Goal: Register for event/course

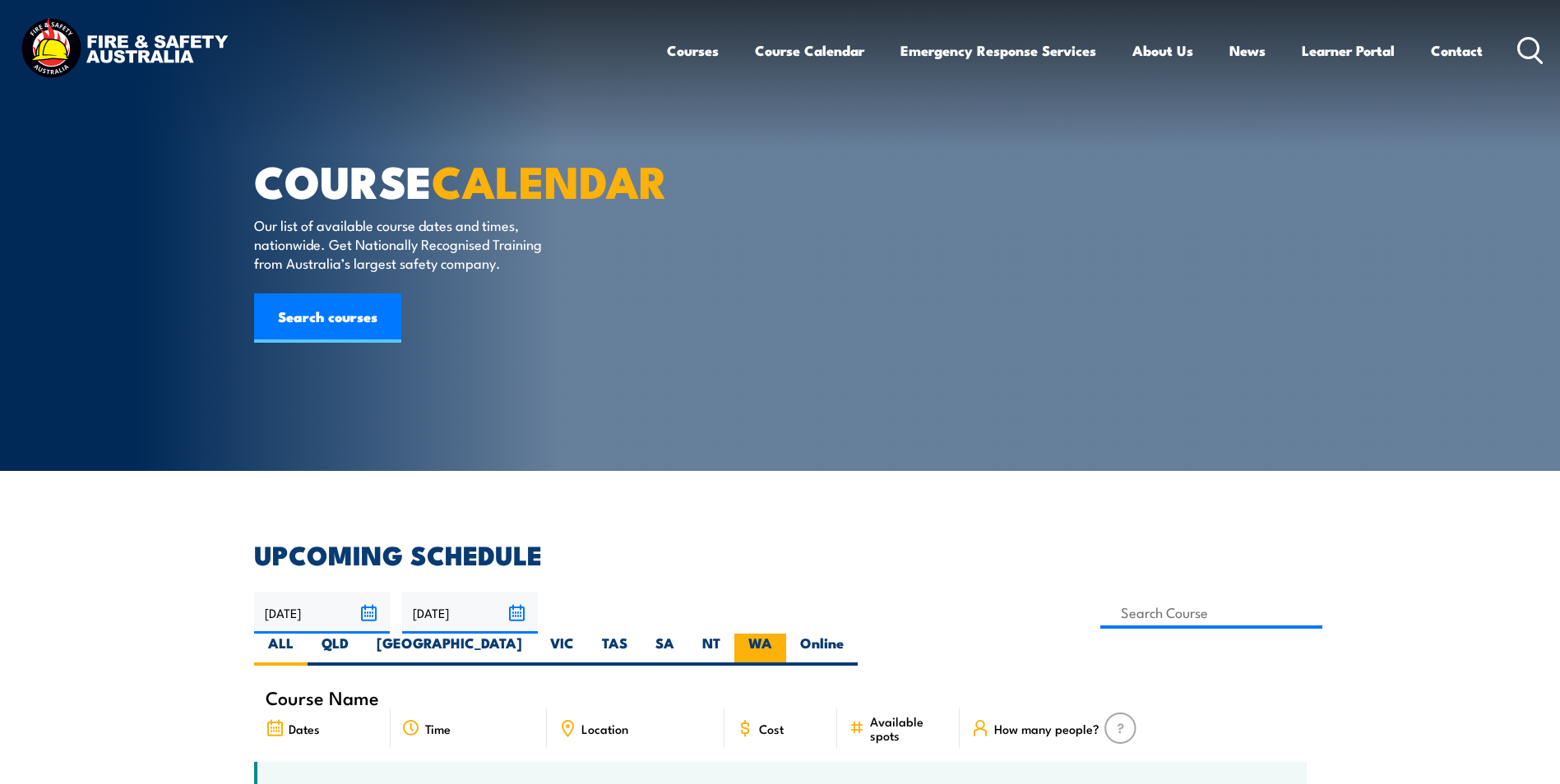
click at [786, 634] on label "WA" at bounding box center [761, 650] width 52 height 32
click at [783, 634] on input "WA" at bounding box center [778, 639] width 11 height 11
radio input "true"
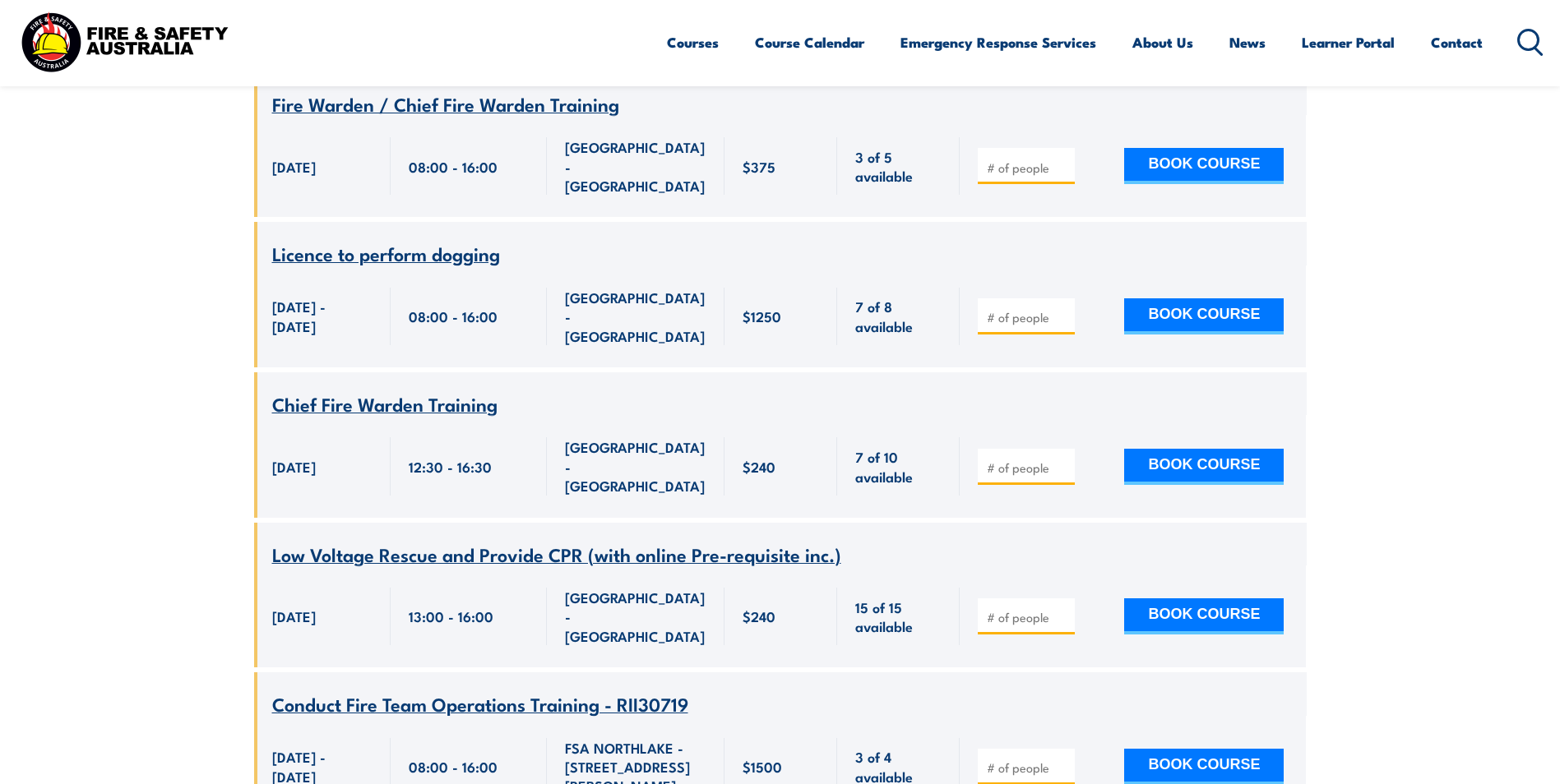
scroll to position [4078, 0]
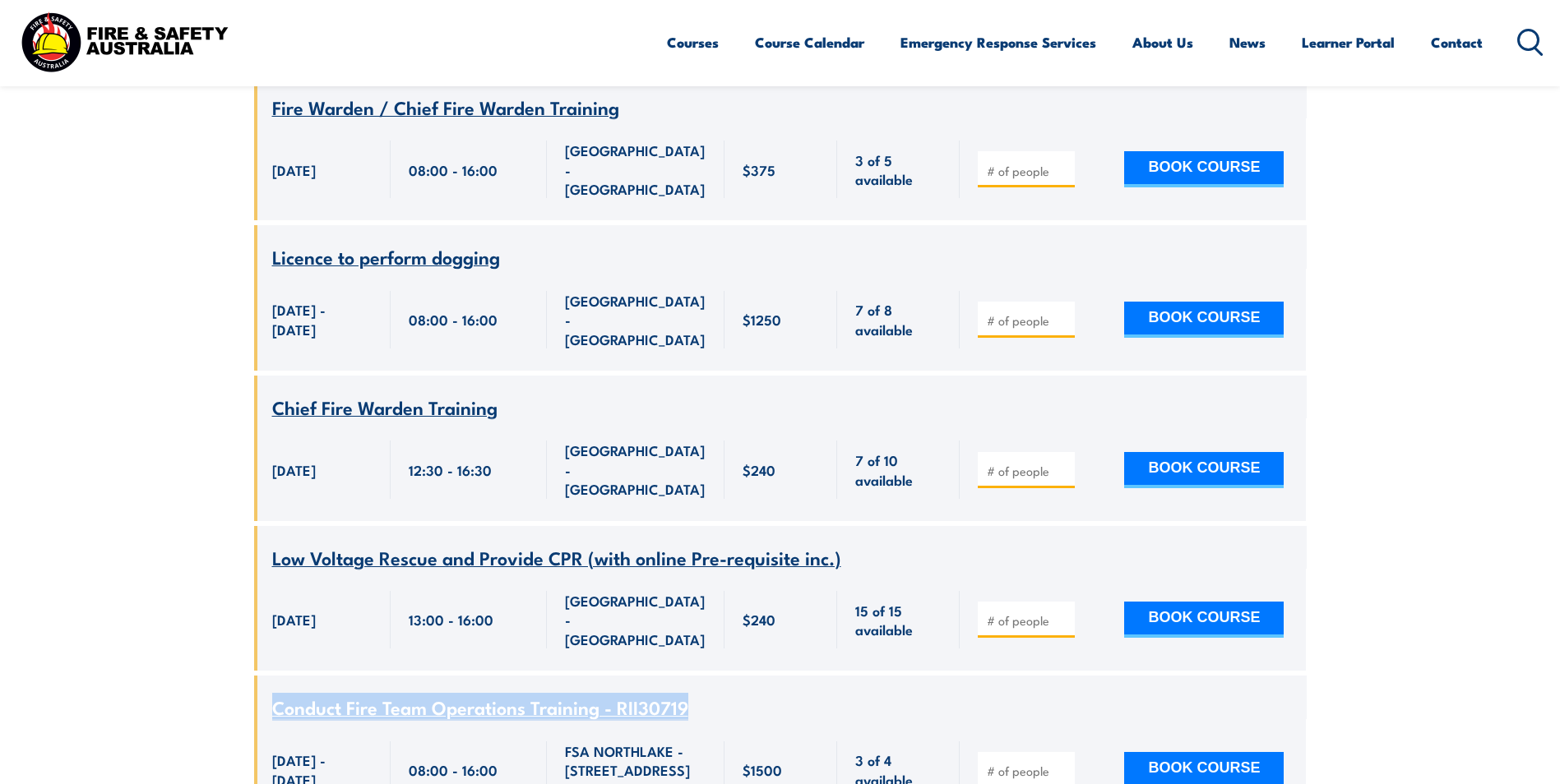
drag, startPoint x: 693, startPoint y: 313, endPoint x: 271, endPoint y: 309, distance: 422.0
click at [271, 676] on div "Course Name Conduct Fire Team Operations Training - RII30719" at bounding box center [780, 698] width 1052 height 43
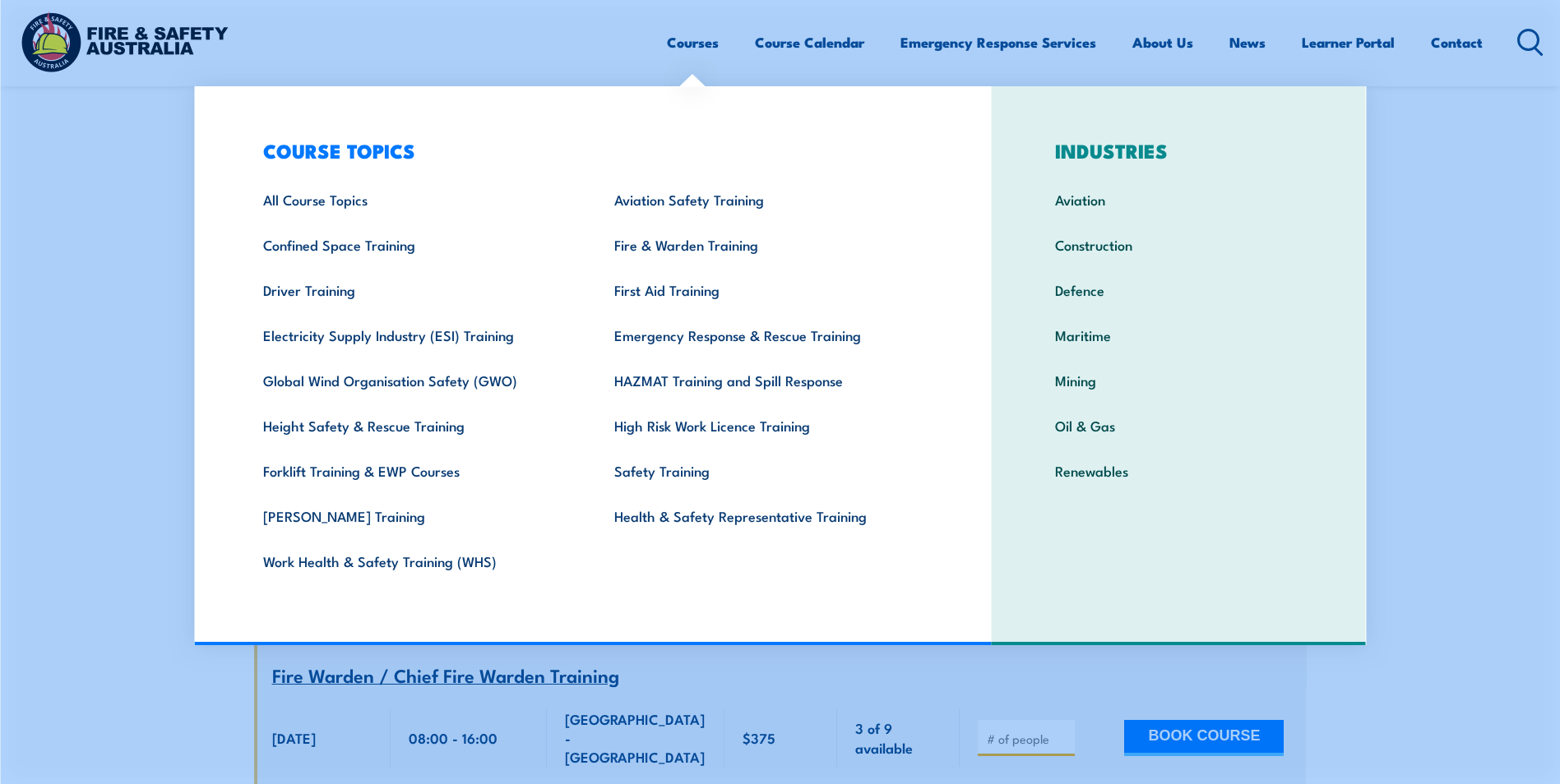
click at [680, 41] on link "Courses" at bounding box center [693, 42] width 52 height 43
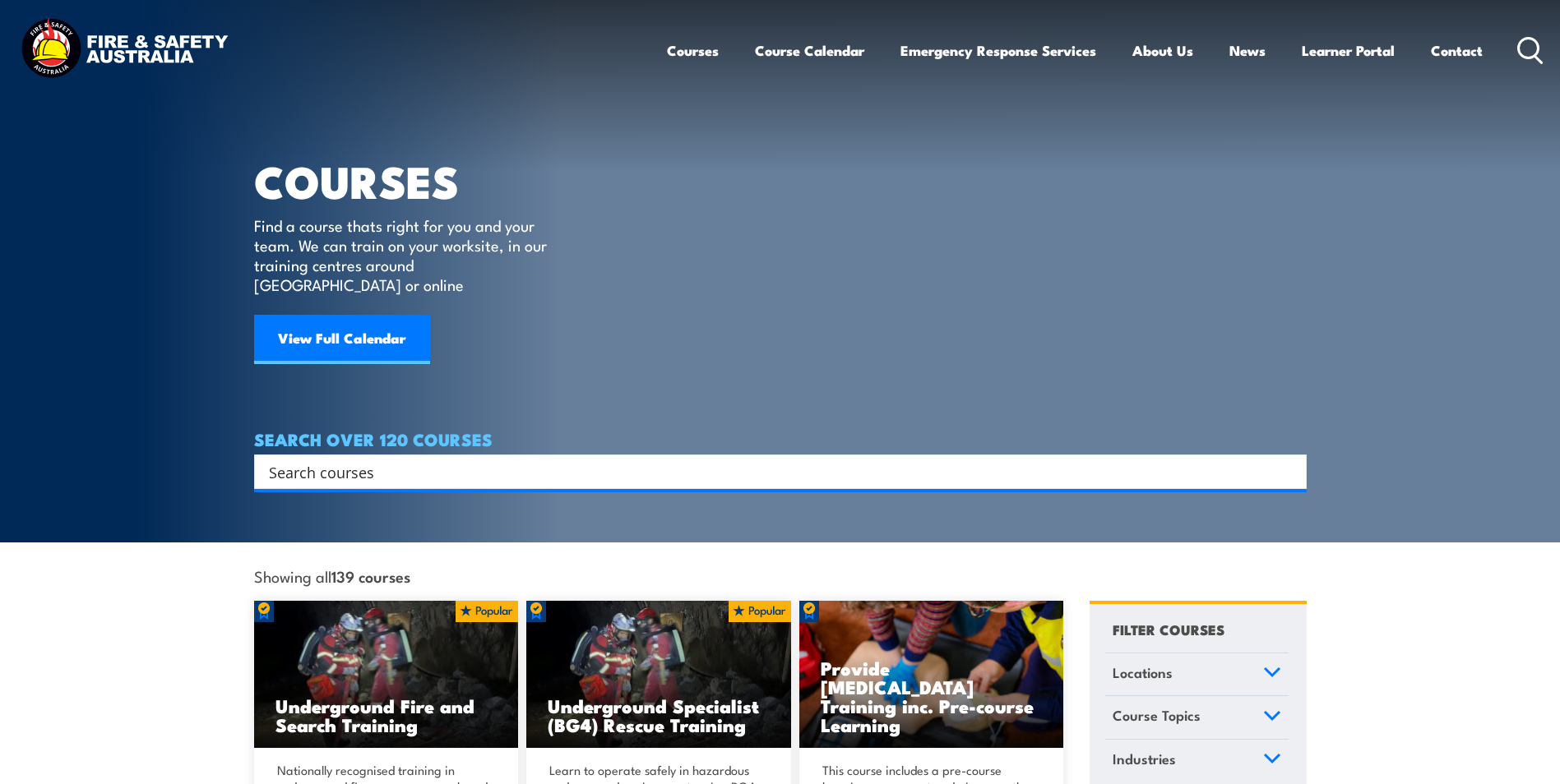
click at [1524, 51] on icon at bounding box center [1529, 50] width 26 height 27
type input "Conduct Fire Team Operations Training - RII30719"
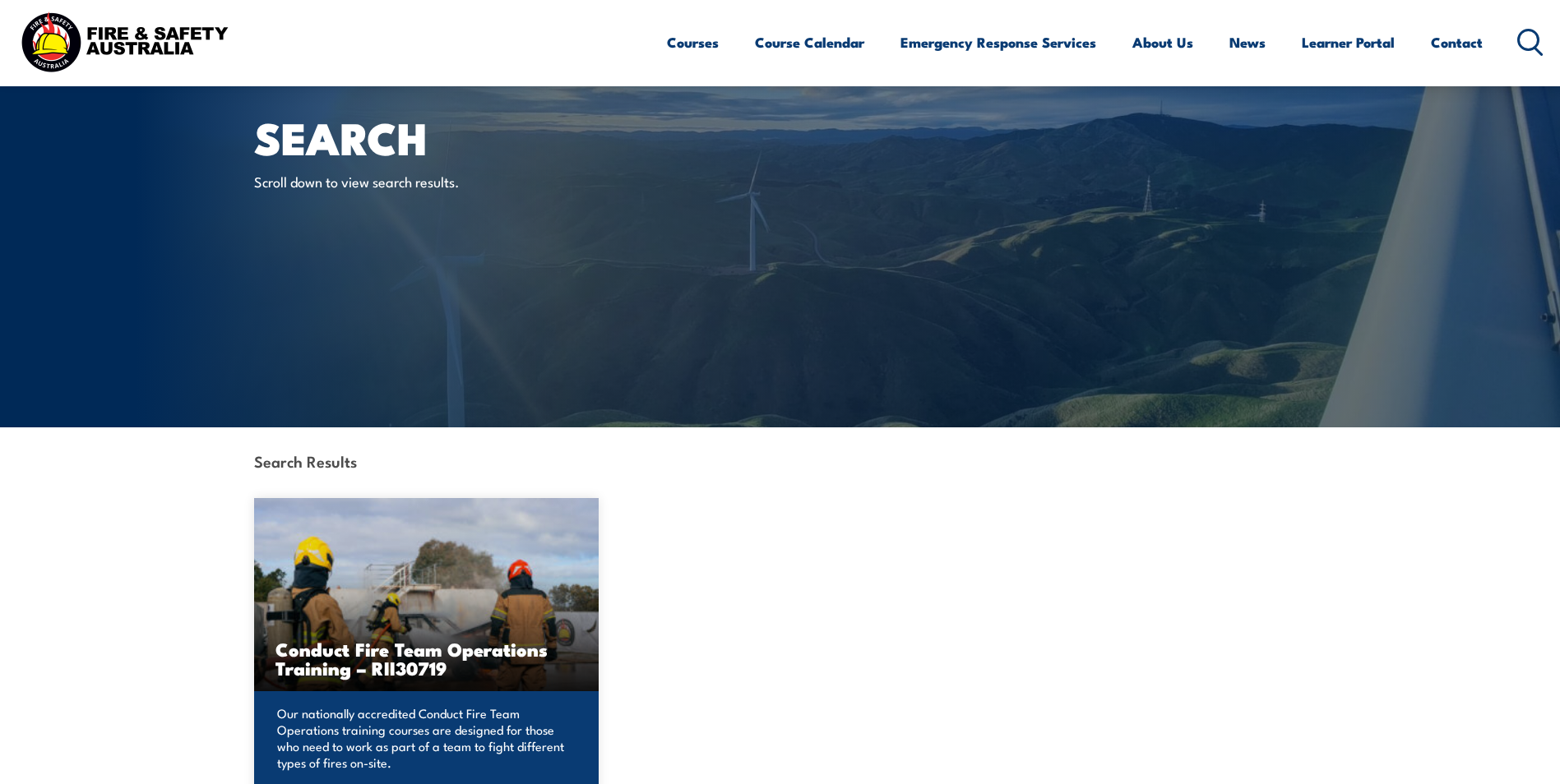
scroll to position [82, 0]
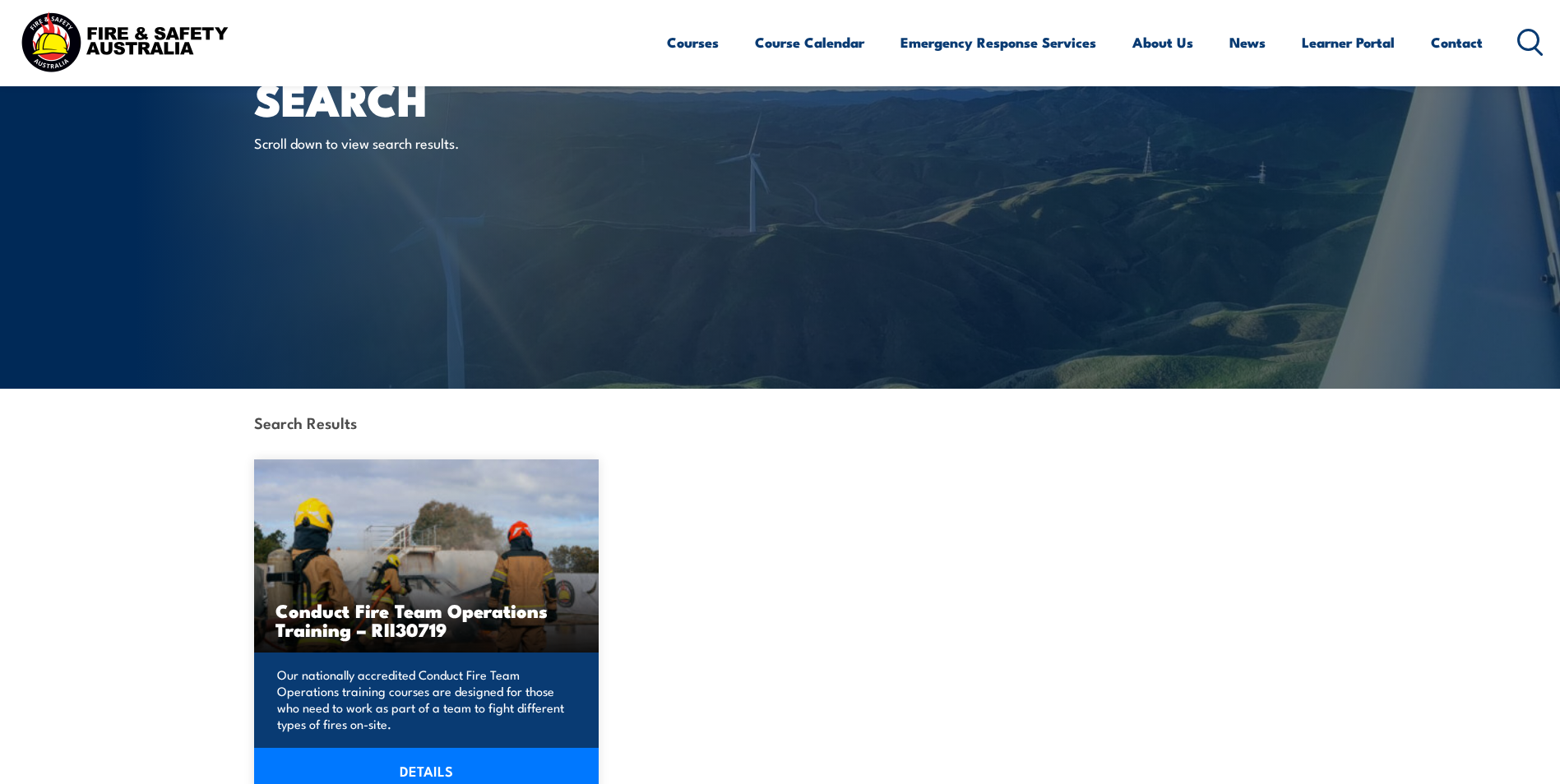
click at [410, 571] on img at bounding box center [427, 556] width 346 height 194
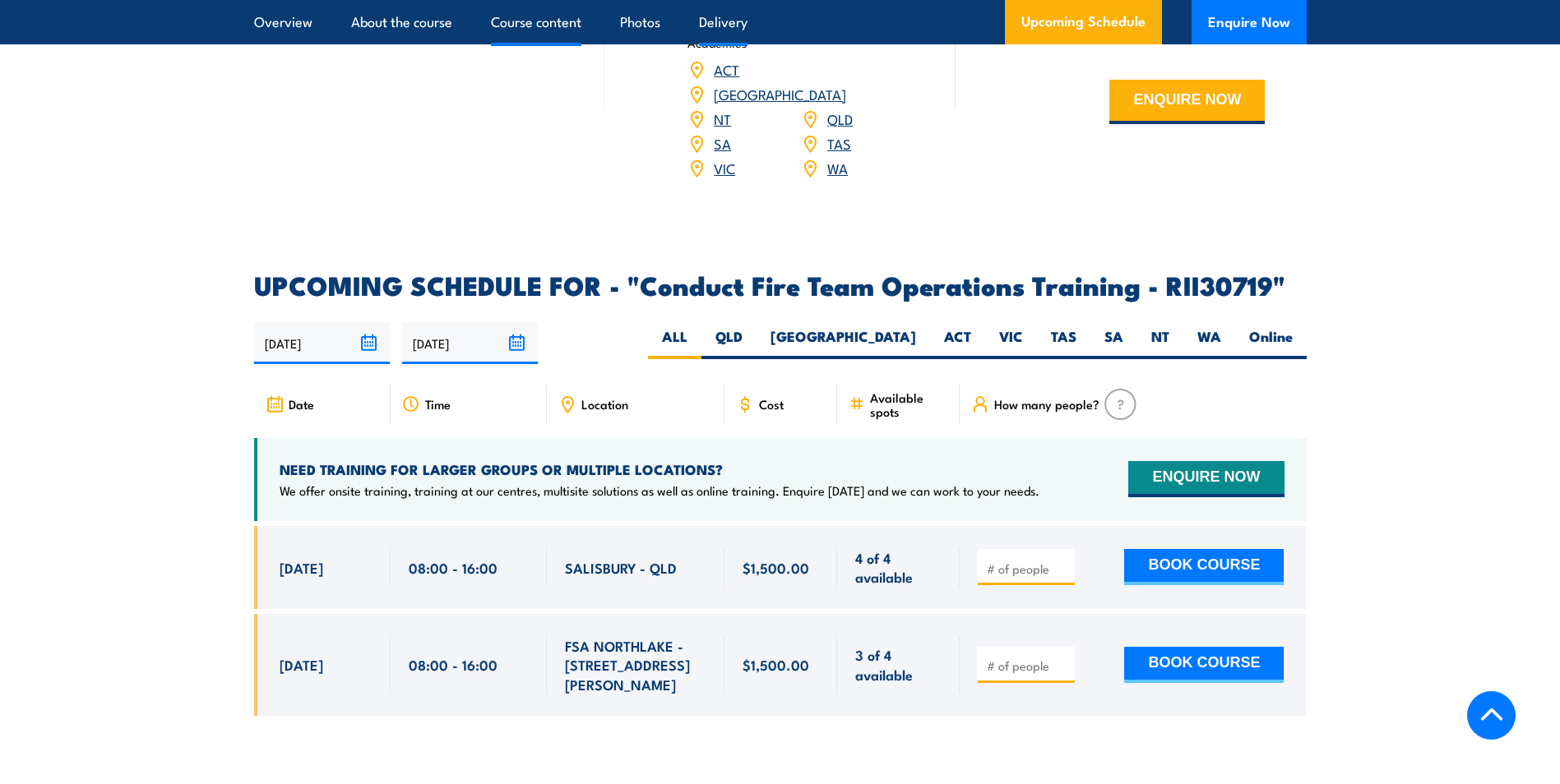
scroll to position [2466, 0]
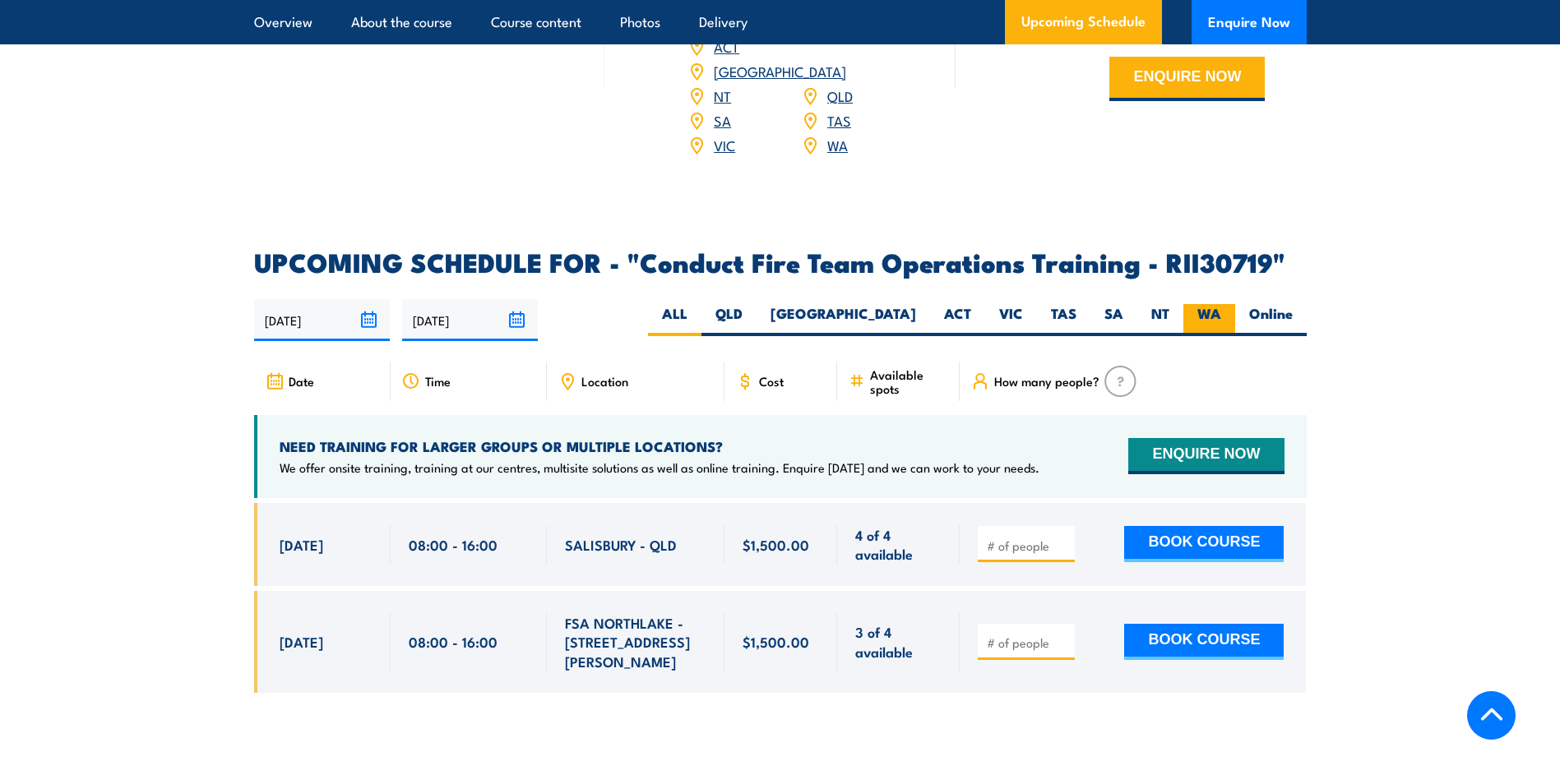
click at [1196, 320] on label "WA" at bounding box center [1209, 320] width 52 height 32
click at [1222, 315] on input "WA" at bounding box center [1227, 310] width 11 height 11
radio input "true"
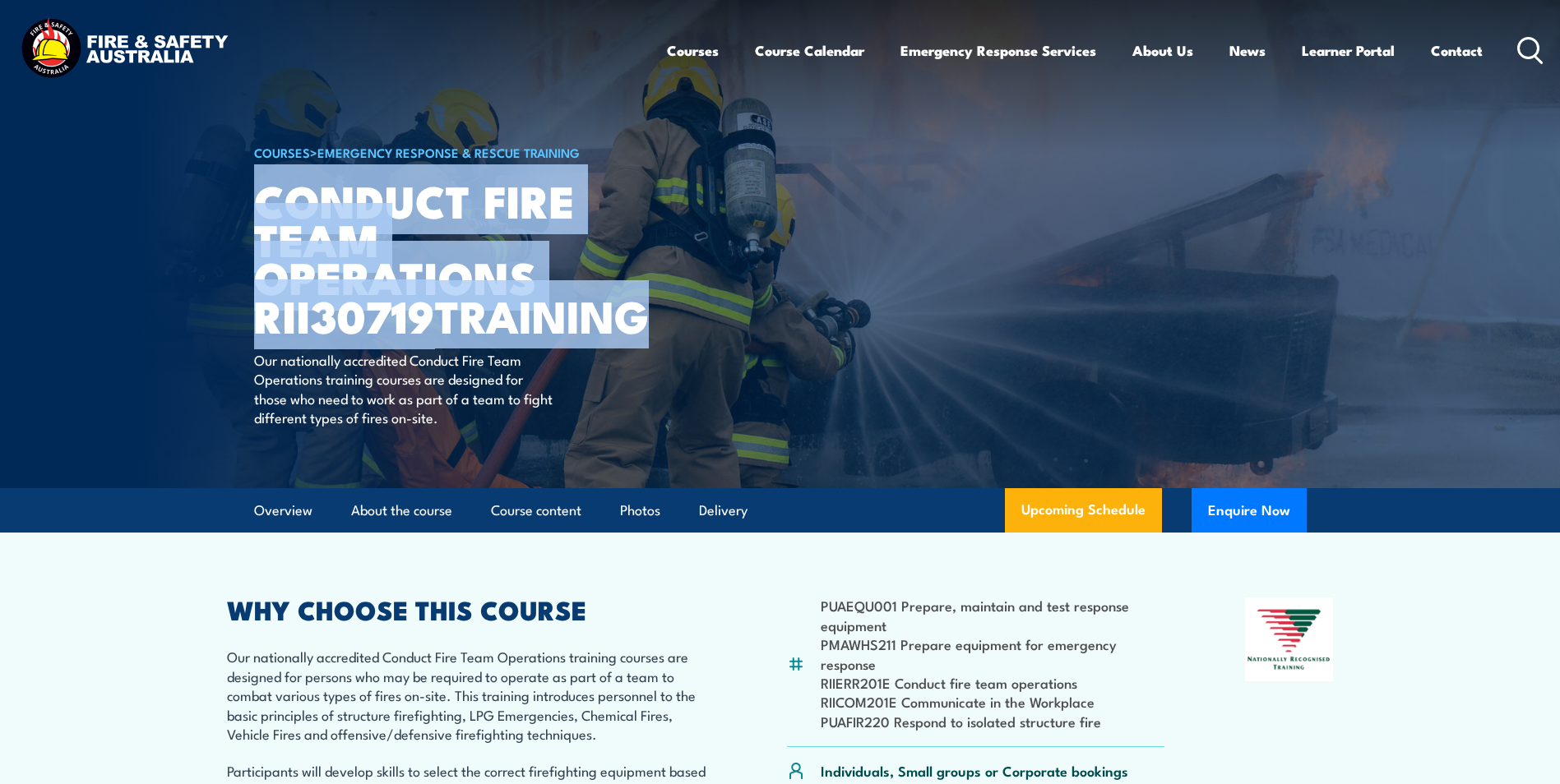
drag, startPoint x: 261, startPoint y: 203, endPoint x: 464, endPoint y: 342, distance: 246.0
click at [464, 335] on h1 "Conduct Fire Team Operations RII30719 TRAINING" at bounding box center [456, 257] width 406 height 154
copy h1 "Conduct Fire Team Operations RII30719 TRAINING"
